Goal: Task Accomplishment & Management: Manage account settings

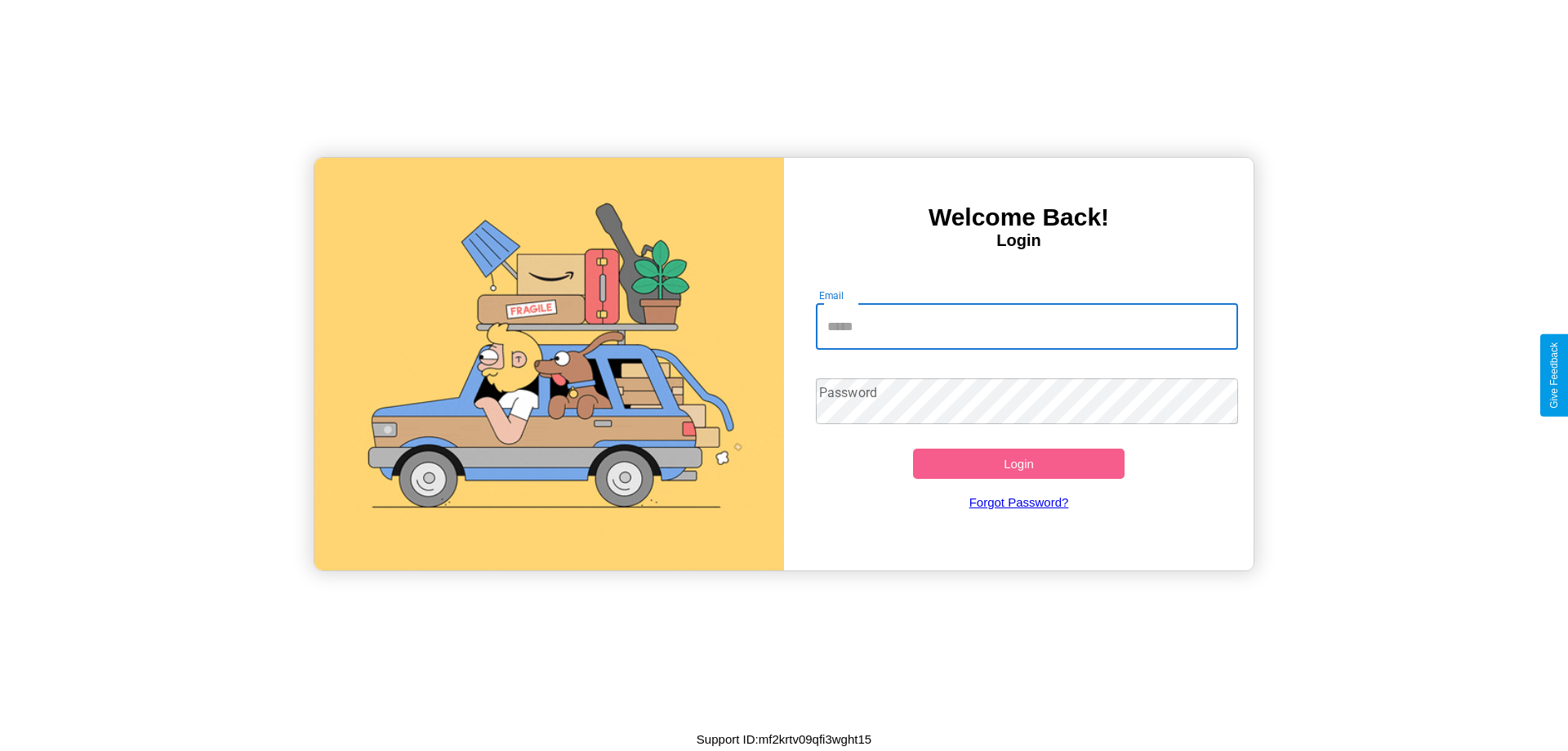
click at [1027, 326] on input "Email" at bounding box center [1027, 326] width 423 height 45
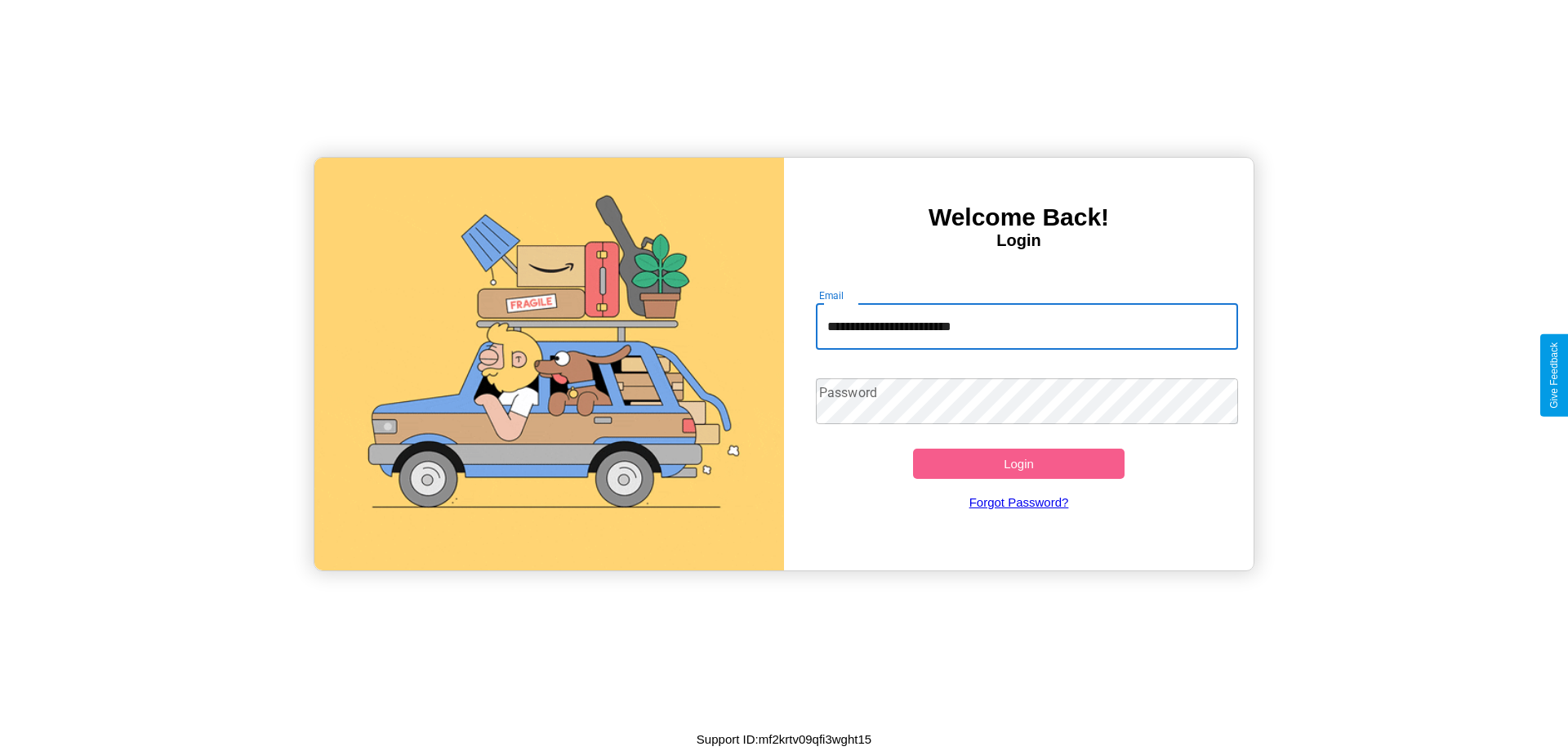
type input "**********"
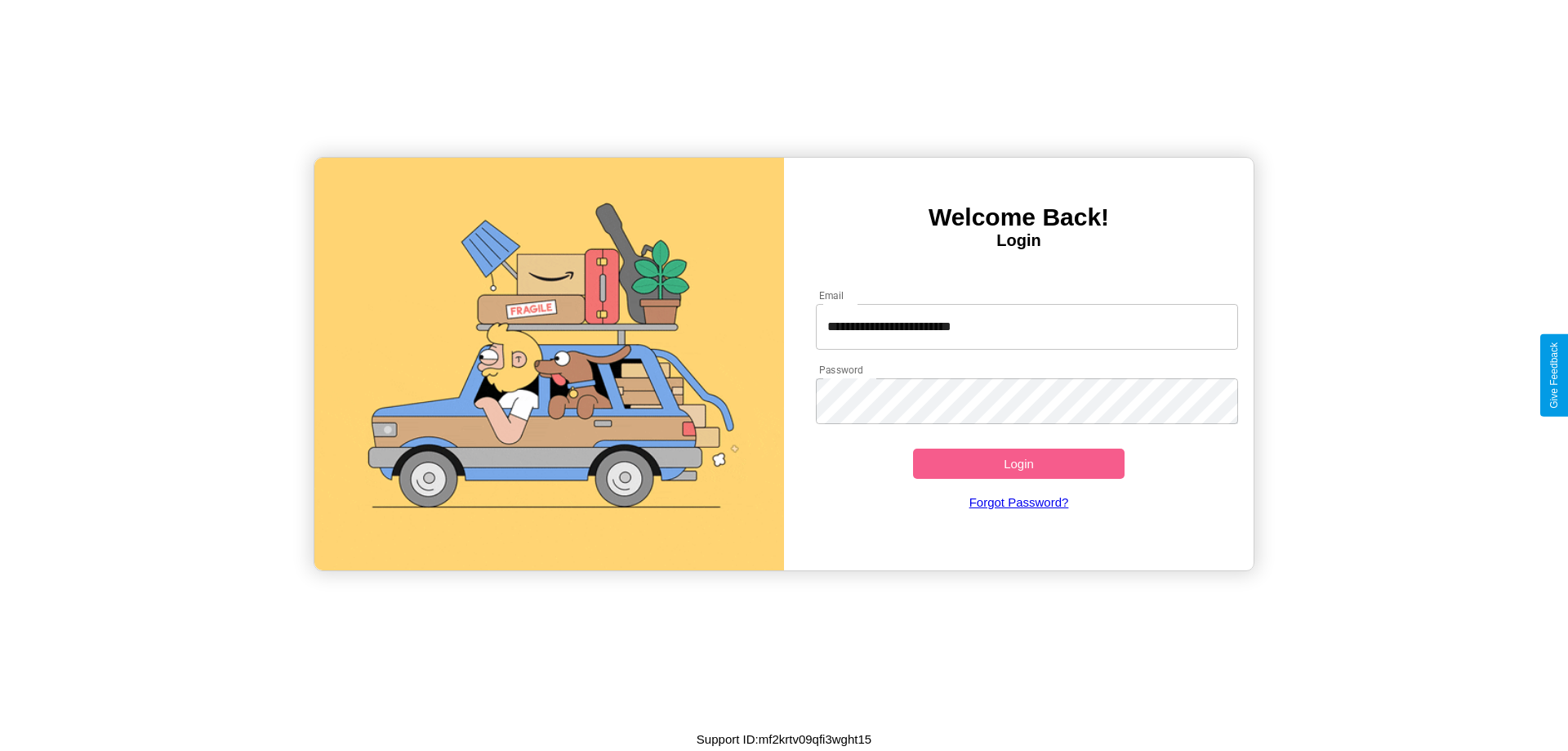
click at [1018, 463] on button "Login" at bounding box center [1019, 463] width 212 height 30
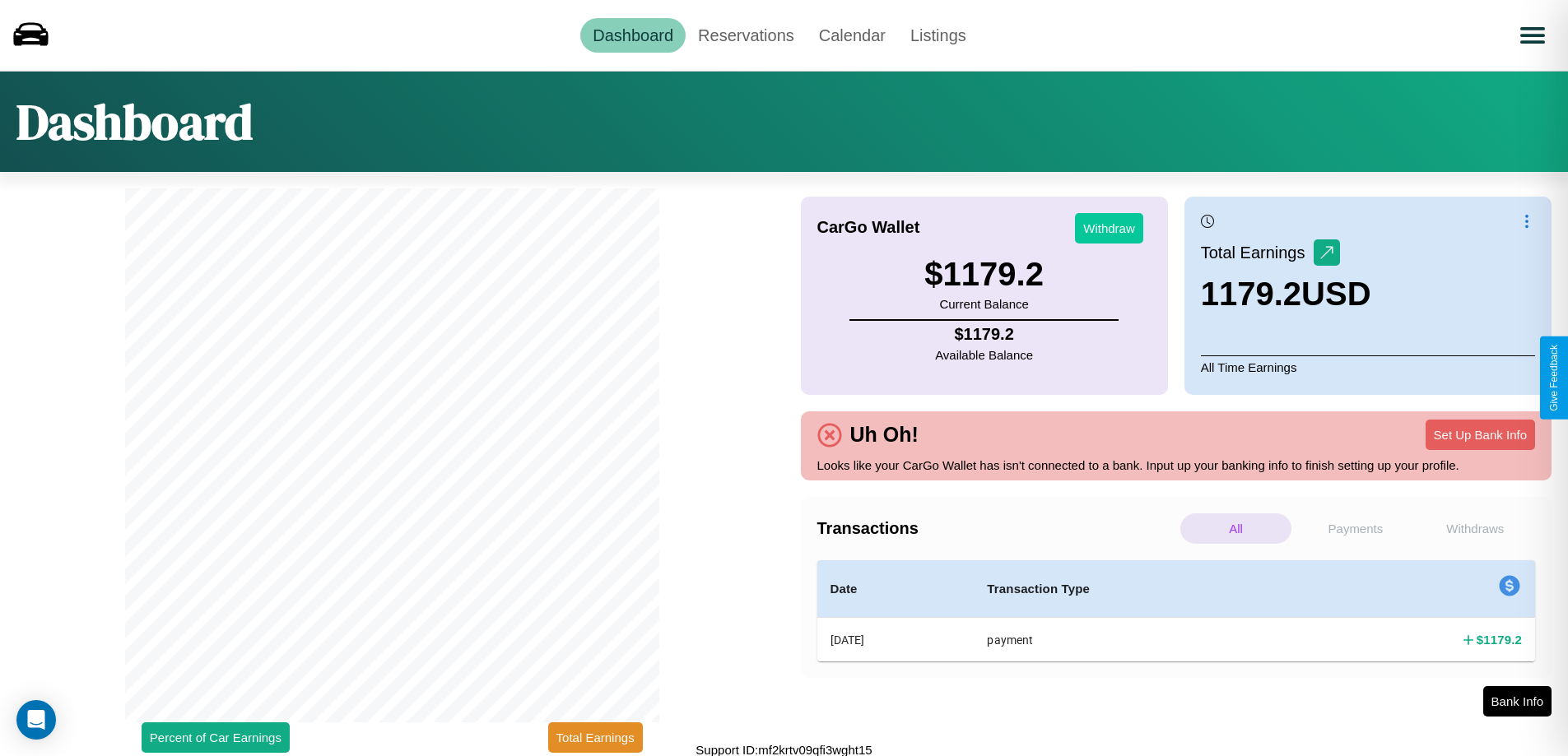
click at [1109, 228] on button "Withdraw" at bounding box center [1109, 229] width 69 height 30
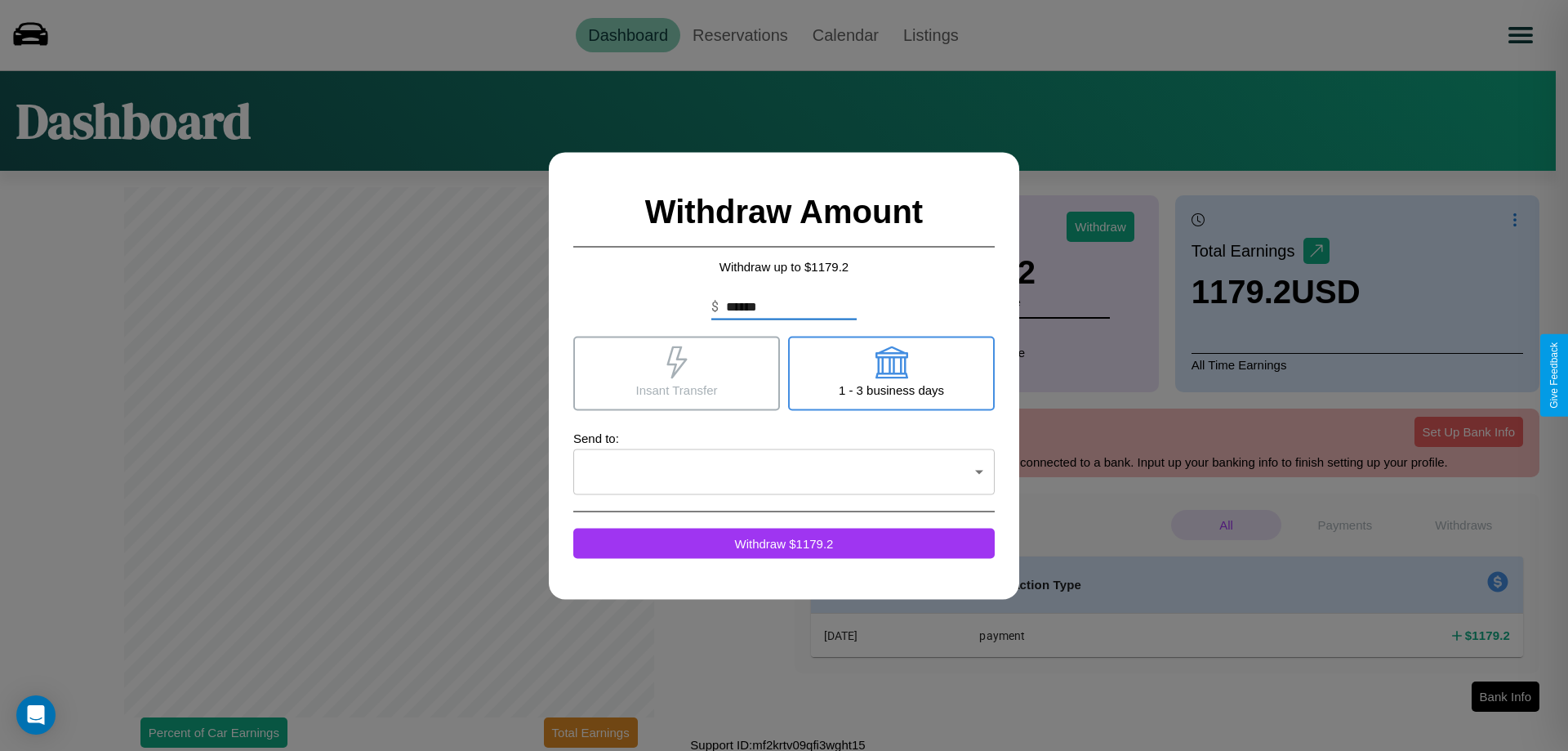
click at [891, 373] on icon at bounding box center [890, 362] width 33 height 33
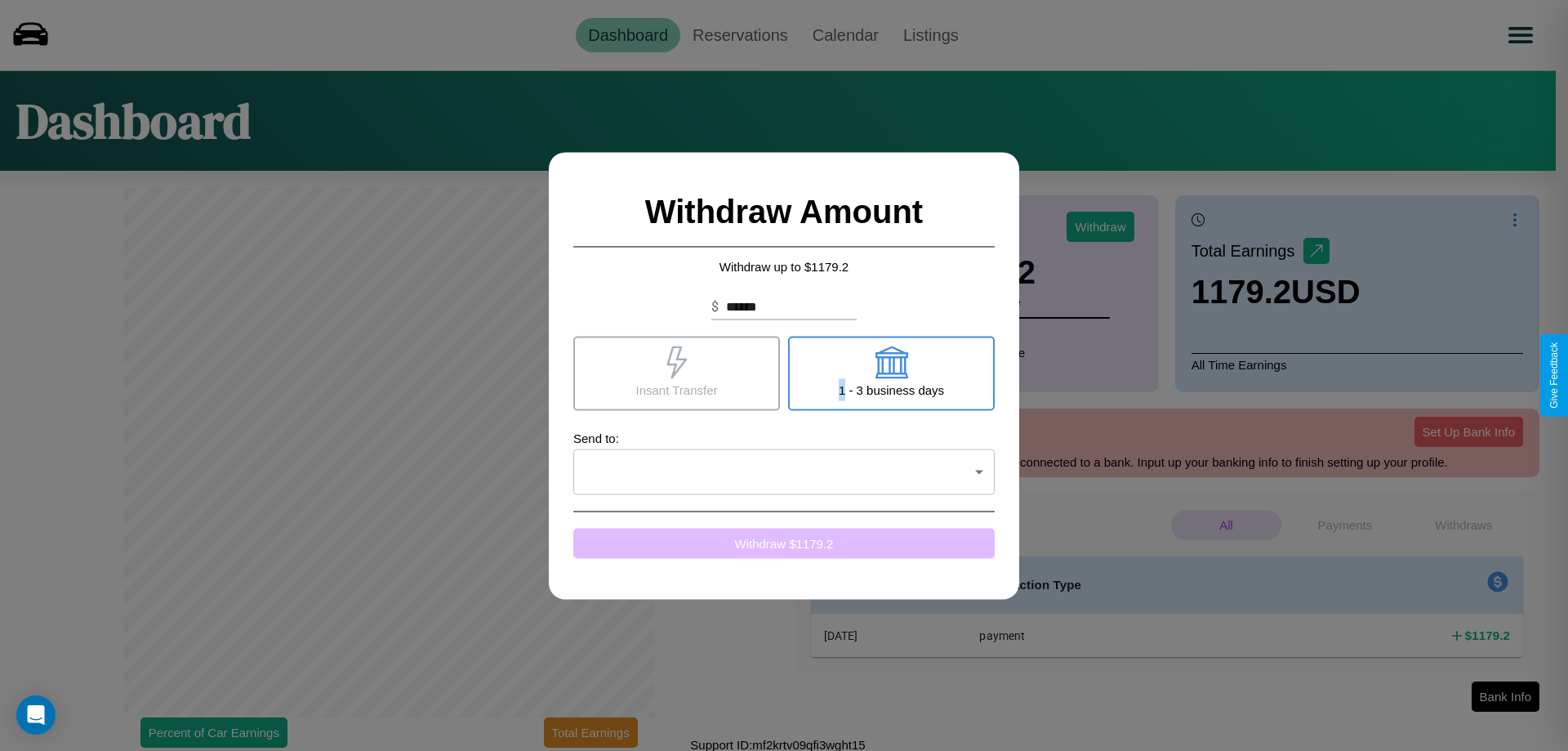
click at [784, 542] on button "Withdraw $ 1179.2" at bounding box center [784, 543] width 421 height 30
